Goal: Information Seeking & Learning: Find specific fact

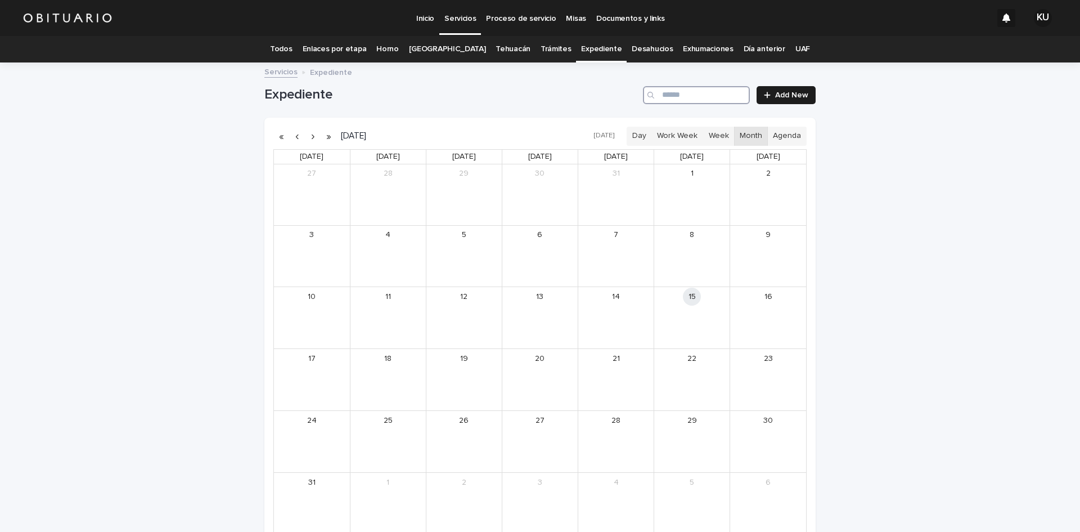
click at [663, 96] on input "Search" at bounding box center [696, 95] width 107 height 18
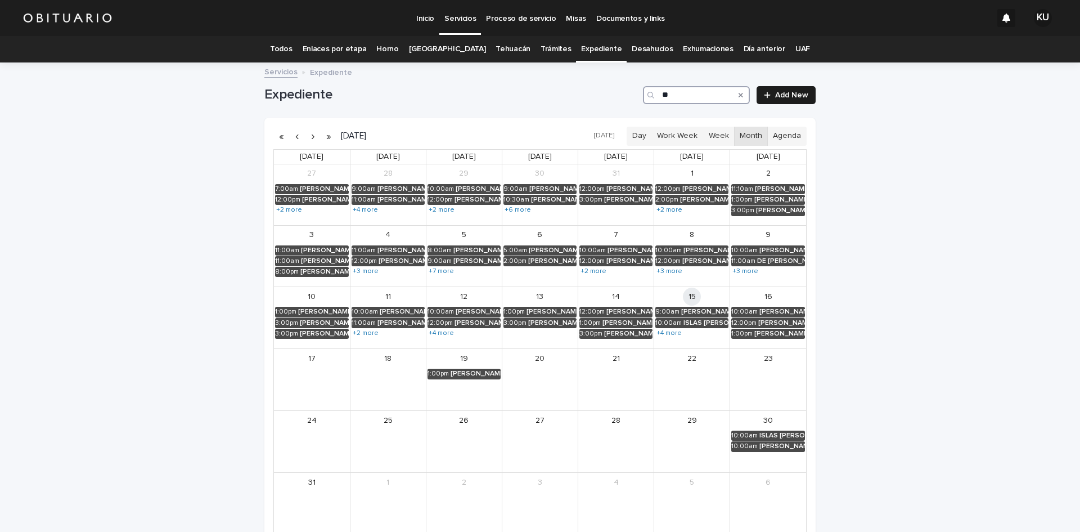
type input "*"
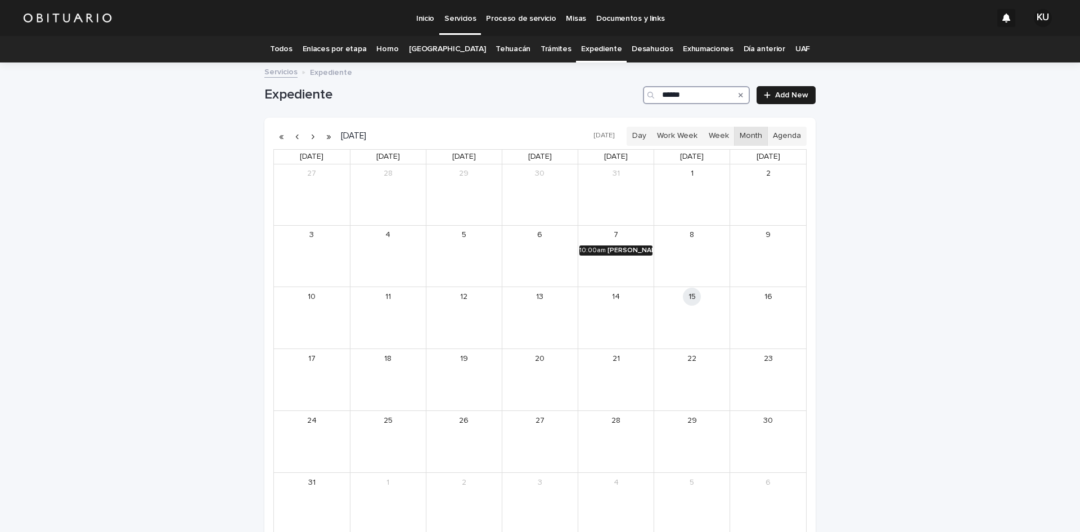
click at [609, 248] on div "[PERSON_NAME] [PERSON_NAME]" at bounding box center [630, 250] width 45 height 8
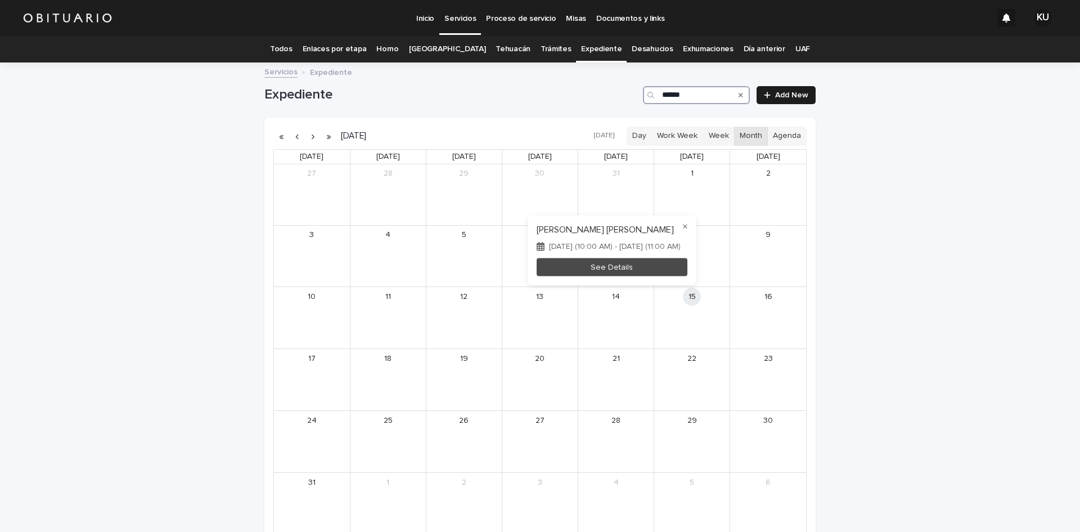
type input "******"
click at [609, 248] on div "[DATE] (10:00 AM) - [DATE] (11:00 AM)" at bounding box center [612, 246] width 151 height 10
click at [612, 265] on button "See Details" at bounding box center [612, 267] width 151 height 19
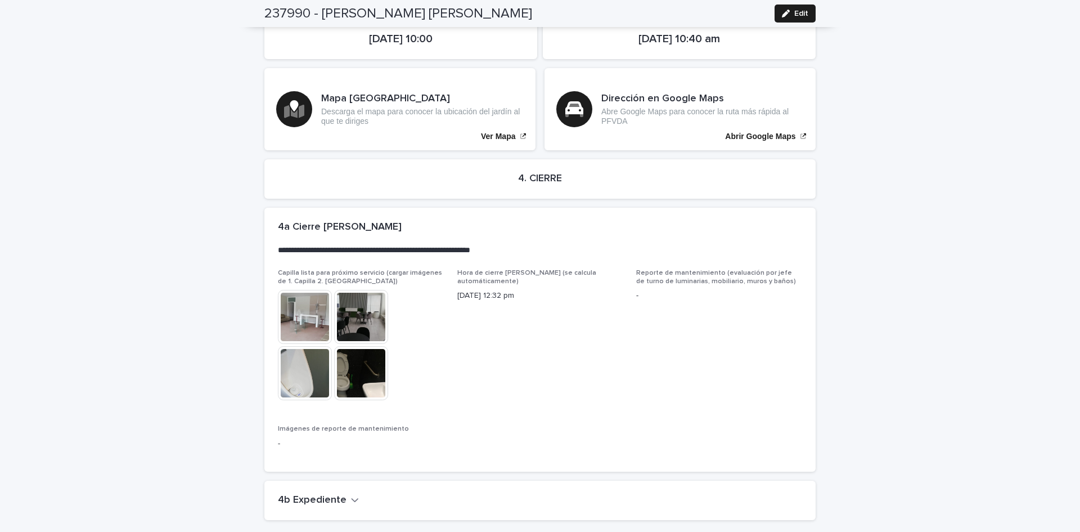
scroll to position [2559, 0]
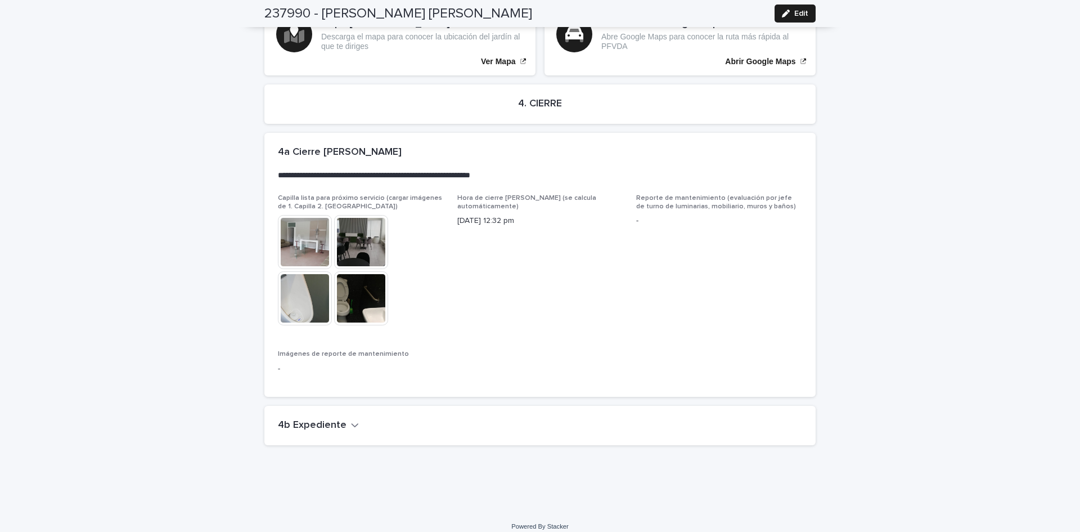
click at [351, 420] on icon "button" at bounding box center [355, 425] width 8 height 10
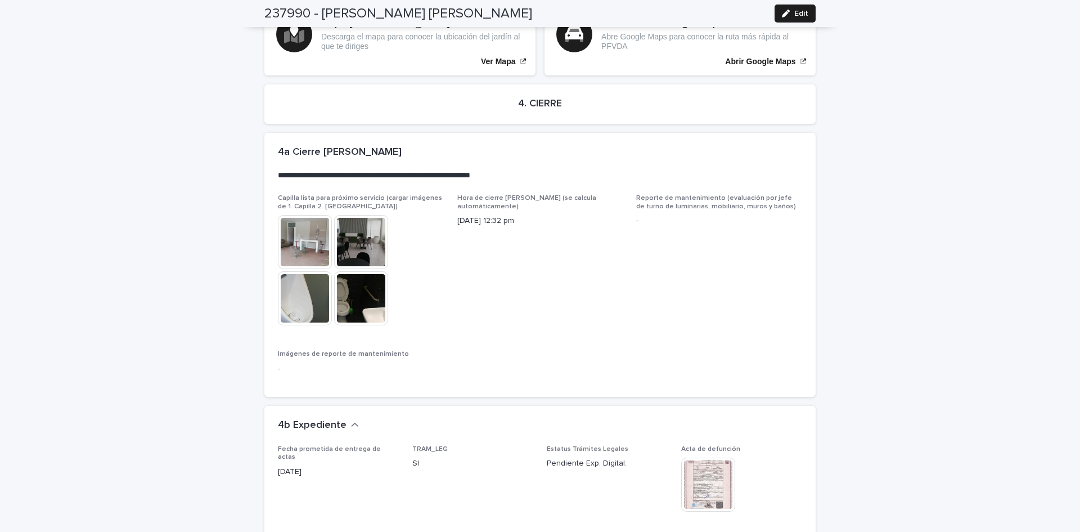
scroll to position [3026, 0]
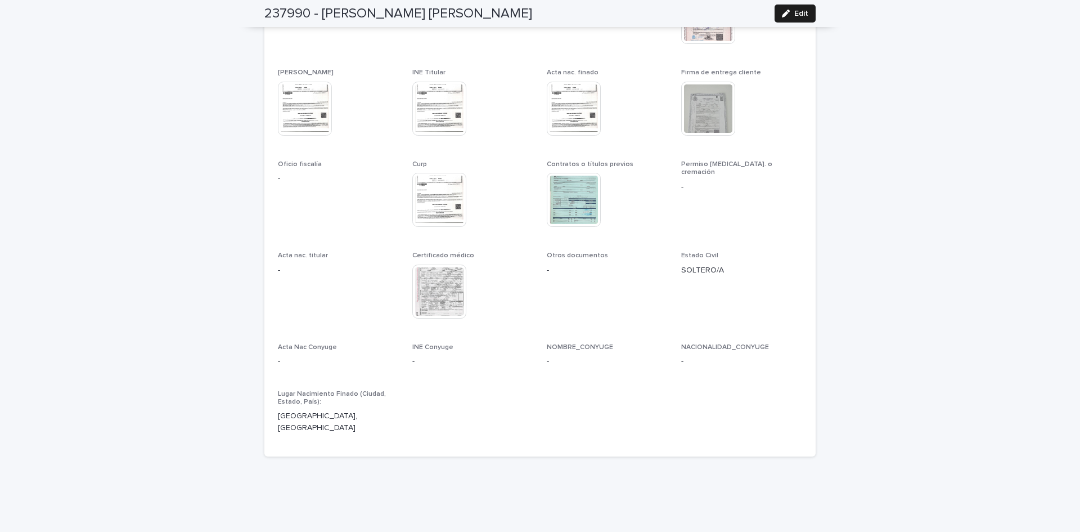
click at [416, 294] on img at bounding box center [439, 291] width 54 height 54
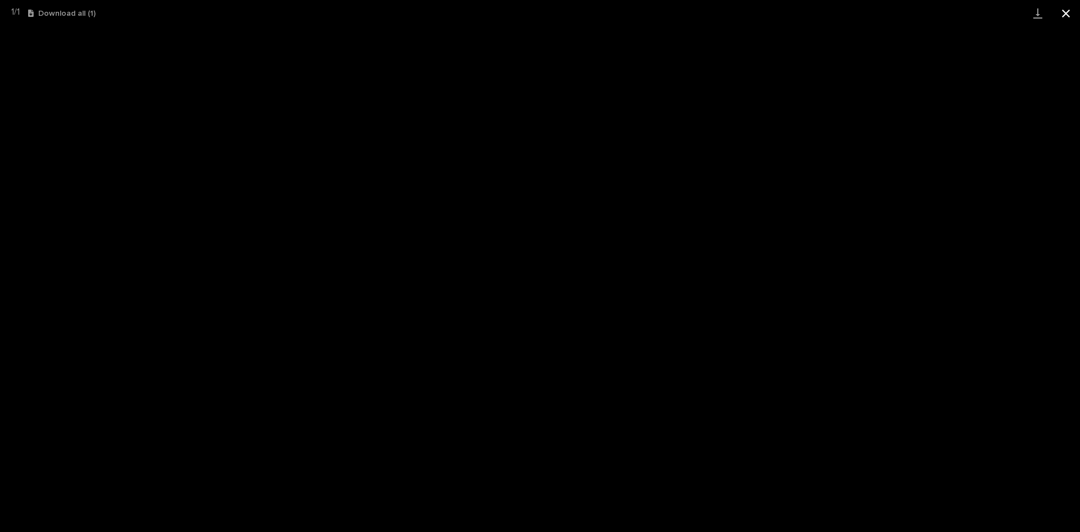
click at [1067, 14] on button "Close gallery" at bounding box center [1066, 13] width 28 height 26
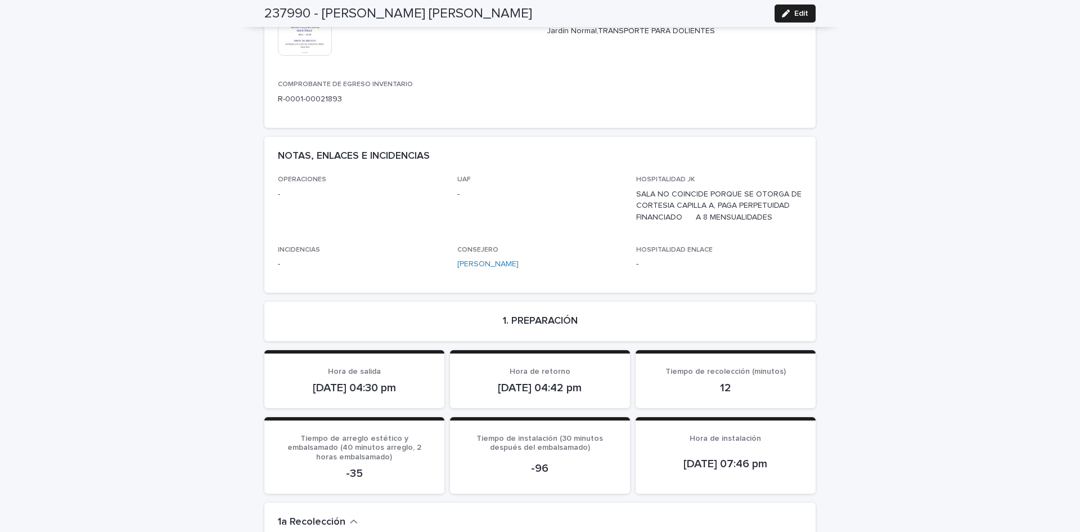
scroll to position [0, 0]
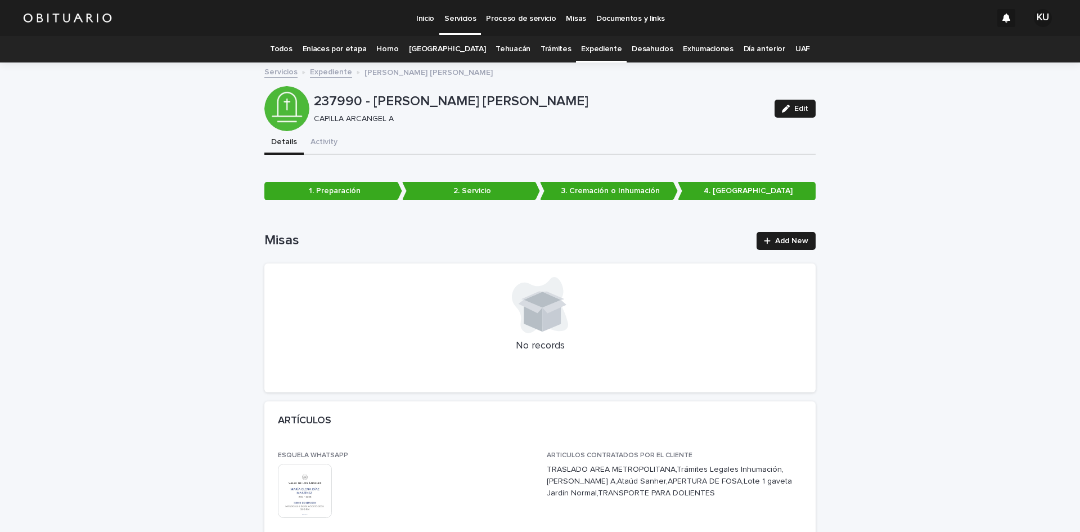
click at [289, 47] on link "Todos" at bounding box center [281, 49] width 22 height 26
